Goal: Transaction & Acquisition: Purchase product/service

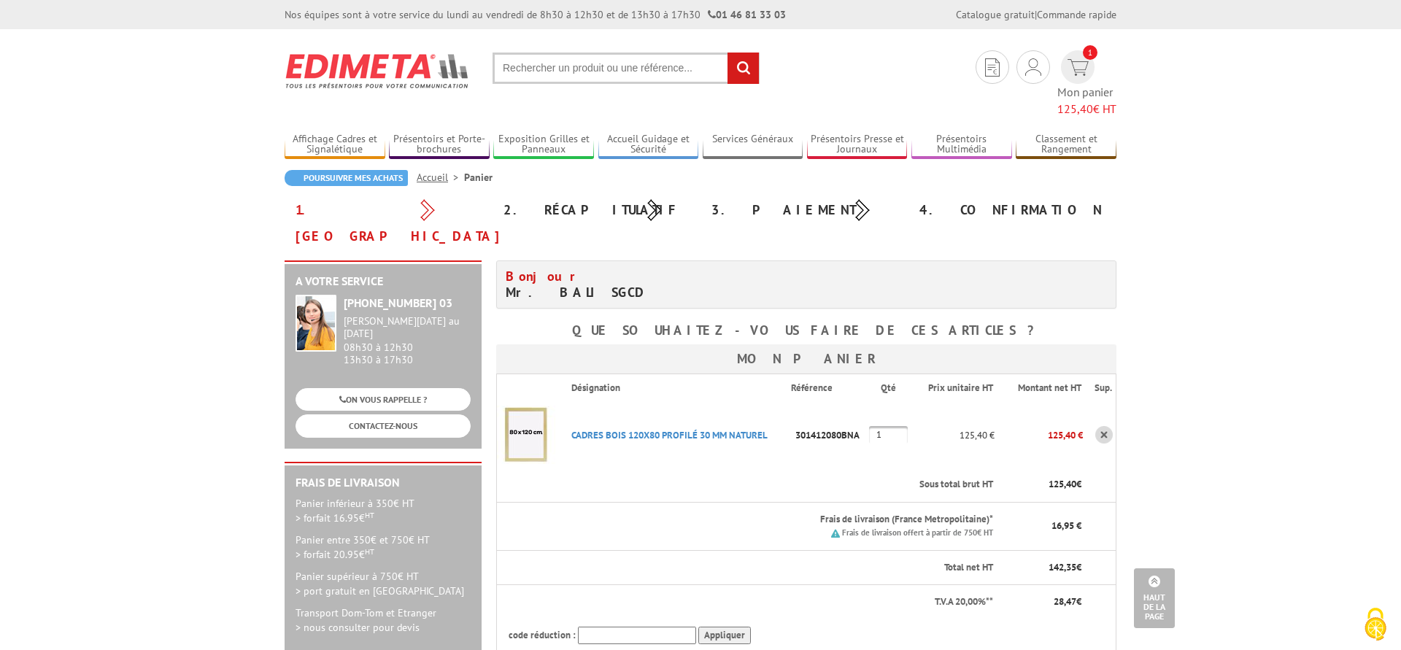
scroll to position [372, 0]
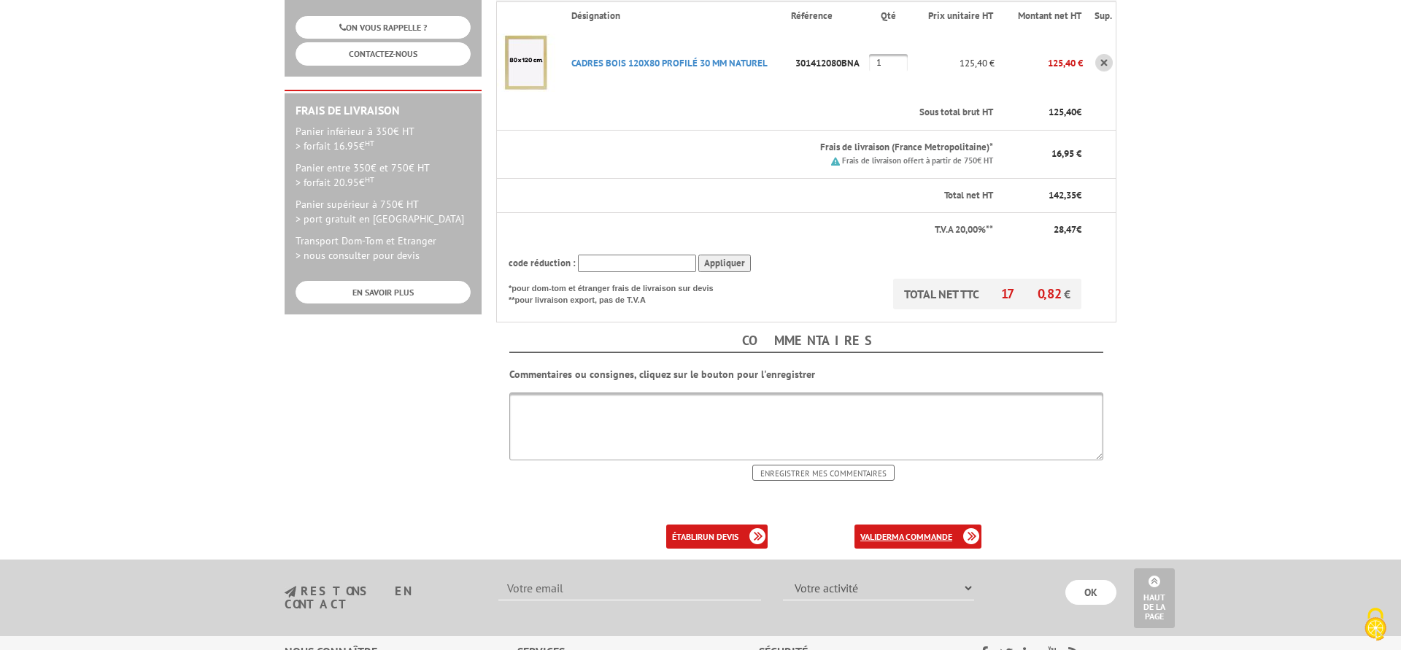
click at [905, 531] on b "ma commande" at bounding box center [922, 536] width 61 height 11
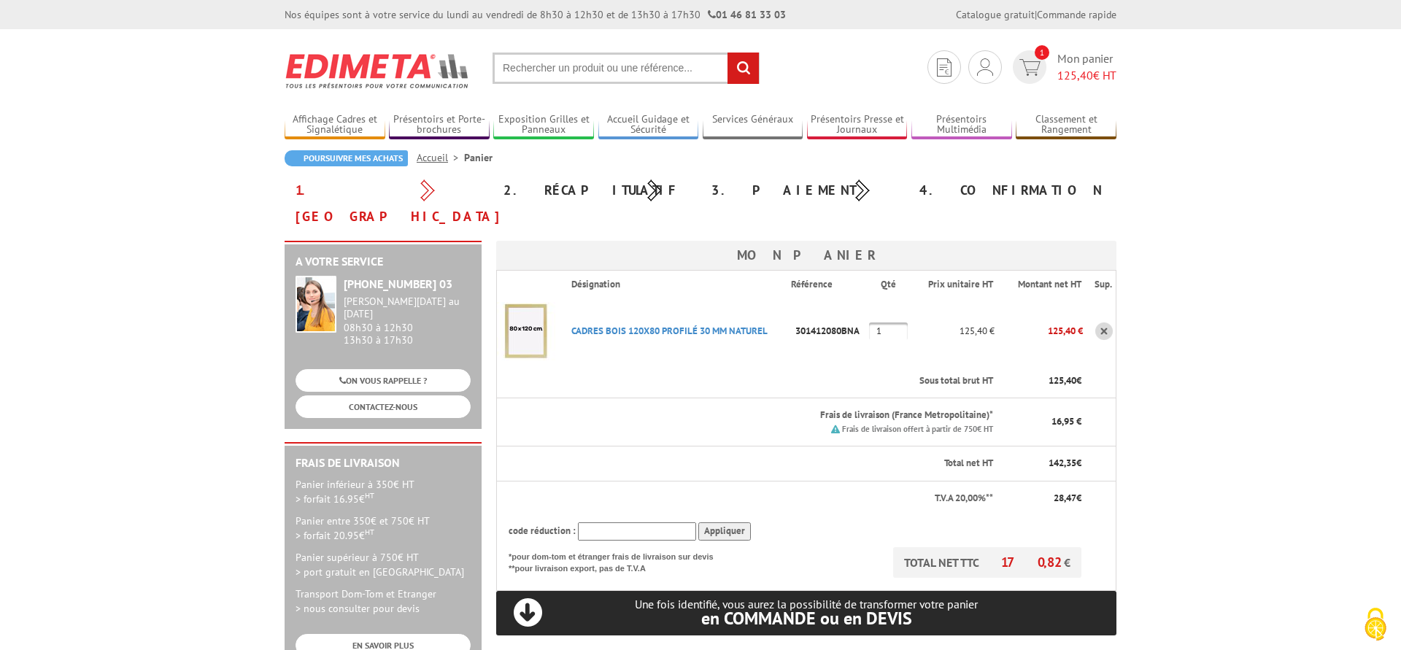
scroll to position [223, 0]
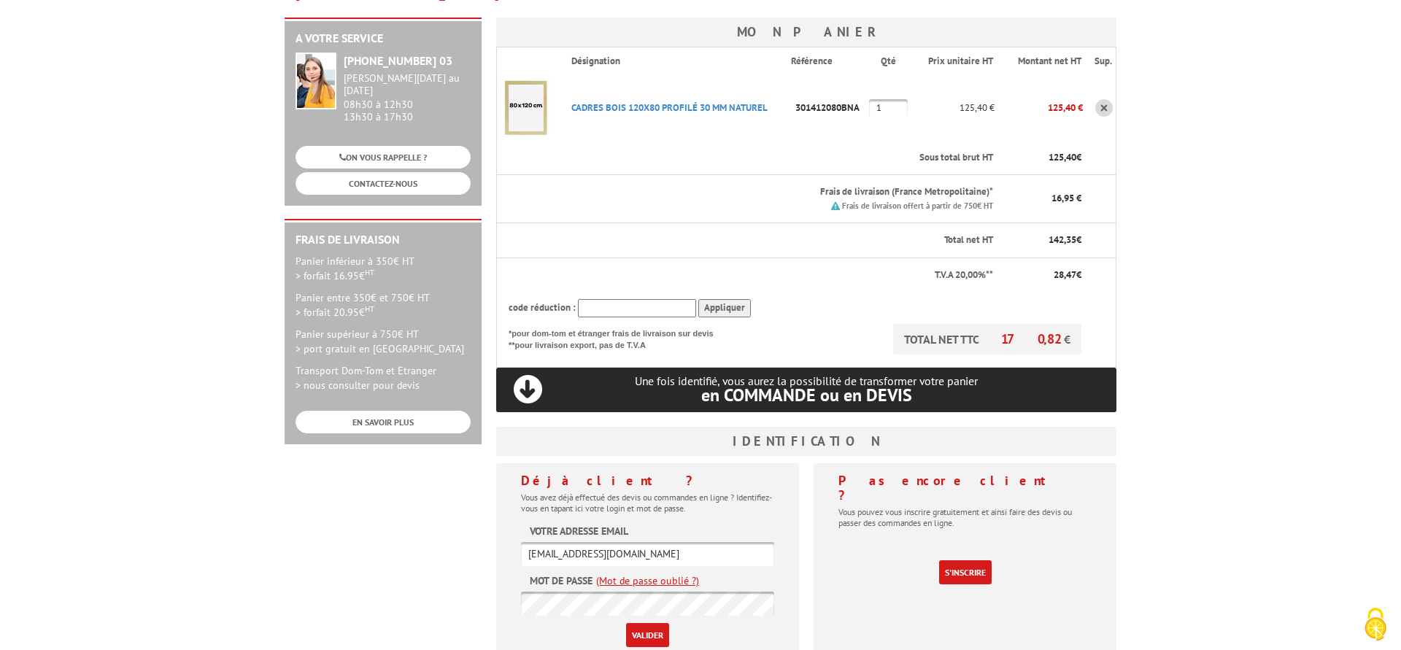
click at [643, 623] on input "Valider" at bounding box center [647, 635] width 43 height 24
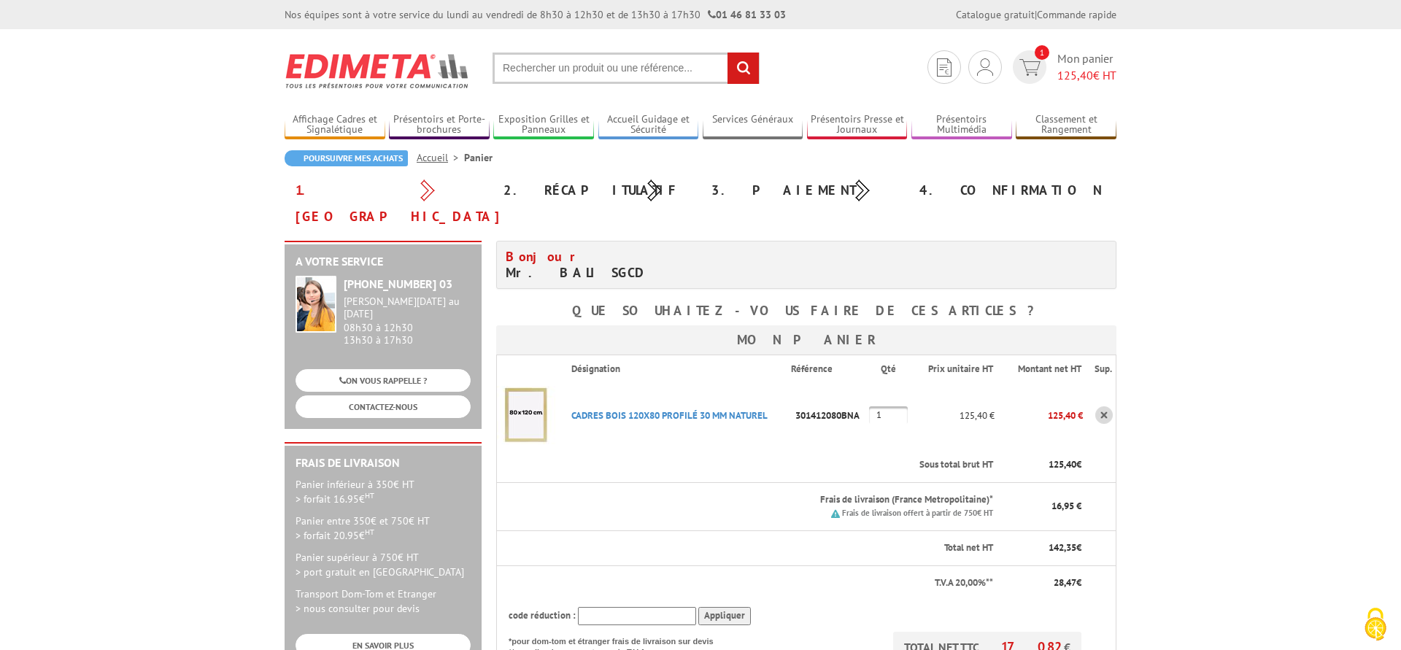
scroll to position [298, 0]
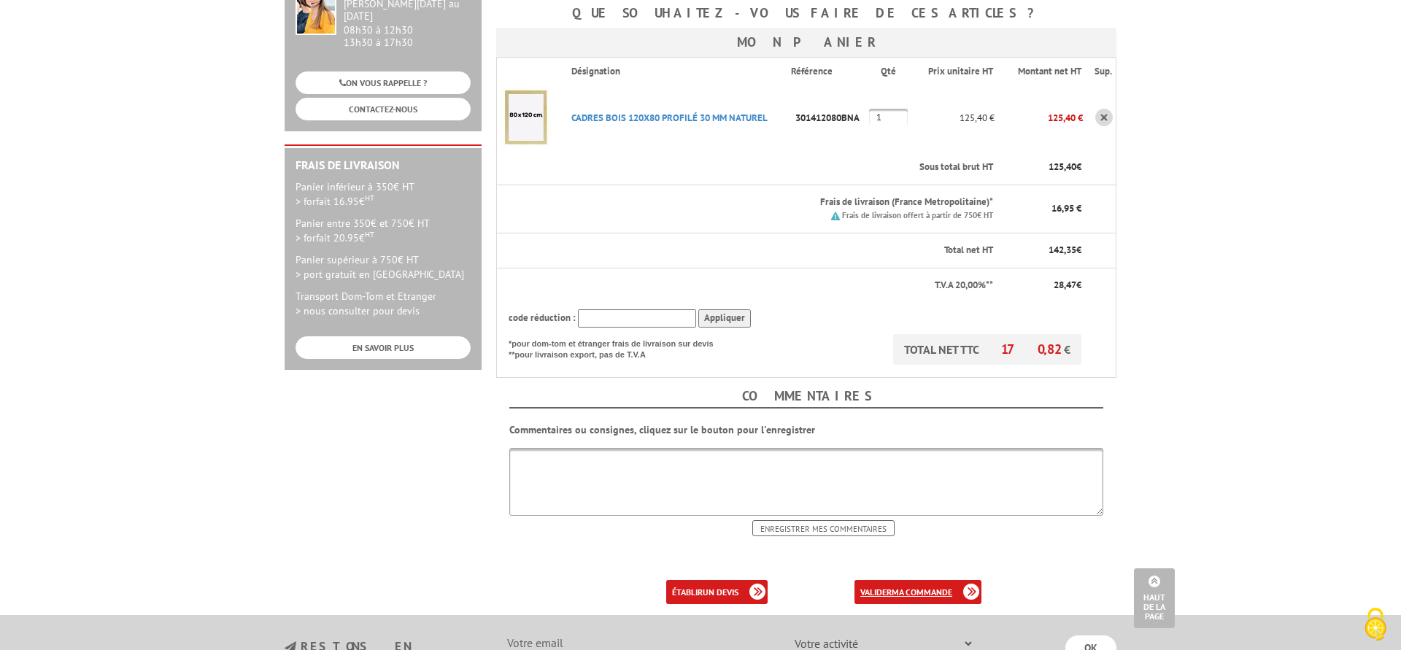
click at [916, 587] on b "ma commande" at bounding box center [922, 592] width 61 height 11
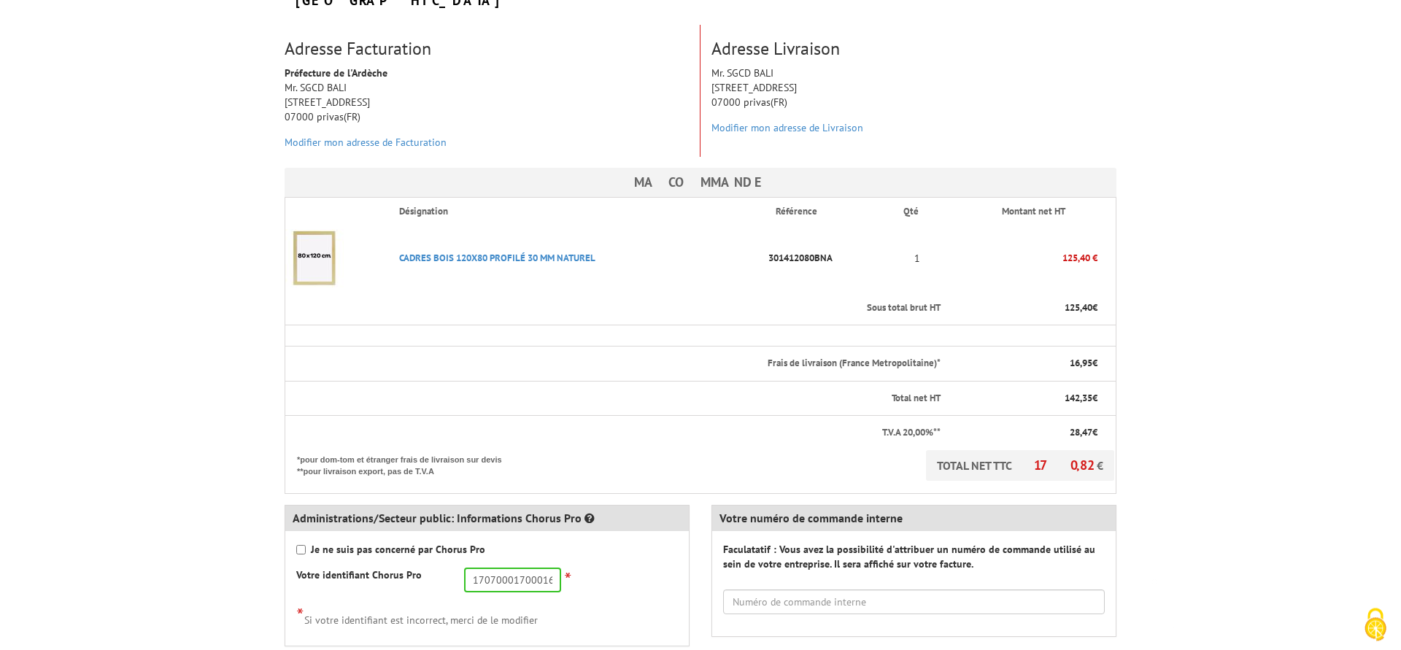
scroll to position [298, 0]
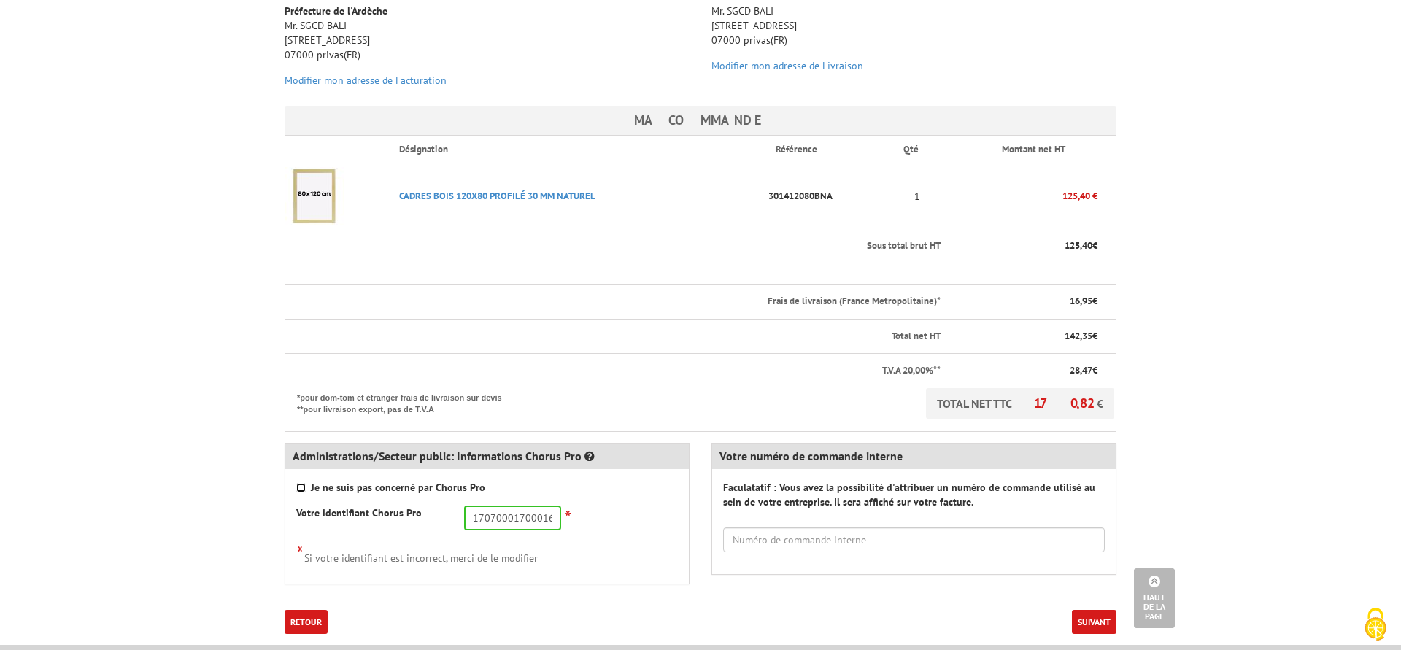
click at [302, 483] on input "Je ne suis pas concerné par Chorus Pro" at bounding box center [300, 487] width 9 height 9
checkbox input "true"
click at [1092, 610] on button "Suivant" at bounding box center [1094, 622] width 45 height 24
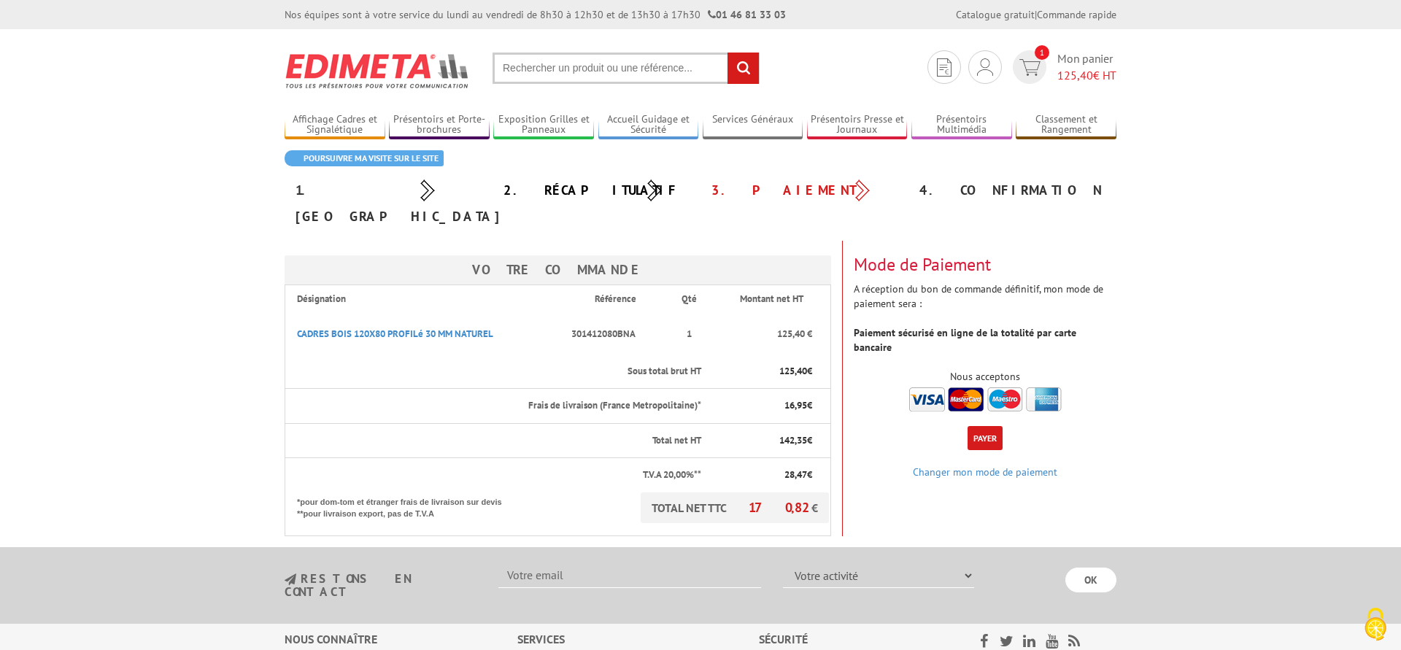
click at [990, 426] on button "Payer" at bounding box center [984, 438] width 35 height 24
